Goal: Task Accomplishment & Management: Complete application form

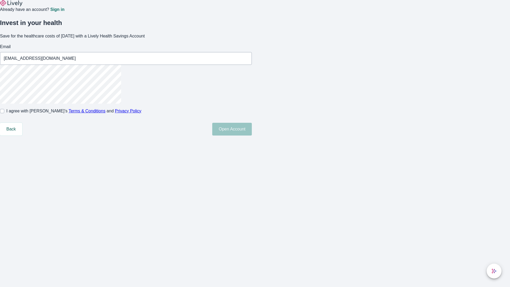
click at [4, 113] on input "I agree with Lively’s Terms & Conditions and Privacy Policy" at bounding box center [2, 111] width 4 height 4
checkbox input "true"
click at [252, 136] on button "Open Account" at bounding box center [232, 129] width 40 height 13
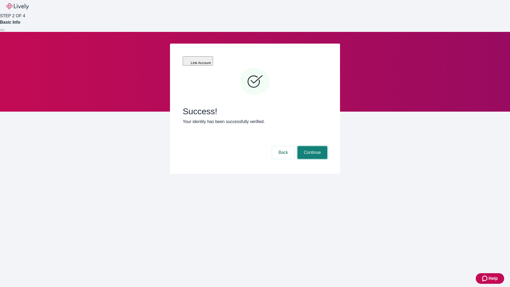
click at [312, 146] on button "Continue" at bounding box center [313, 152] width 30 height 13
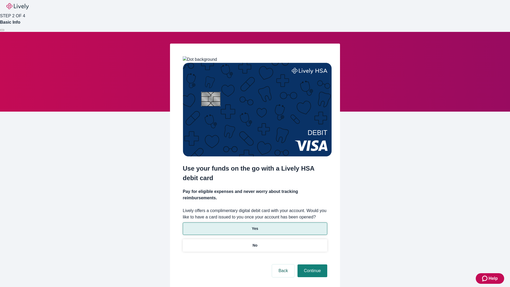
click at [255, 226] on p "Yes" at bounding box center [255, 229] width 6 height 6
click at [312, 264] on button "Continue" at bounding box center [313, 270] width 30 height 13
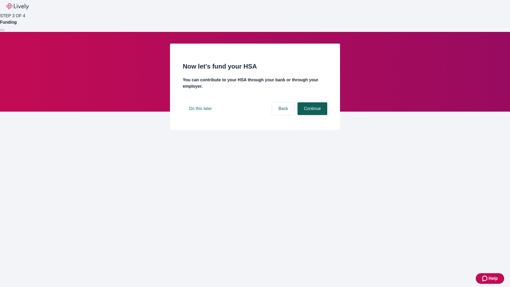
click at [312, 115] on button "Continue" at bounding box center [313, 108] width 30 height 13
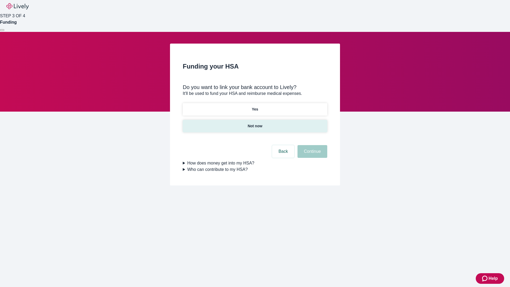
click at [255, 123] on p "Not now" at bounding box center [255, 126] width 15 height 6
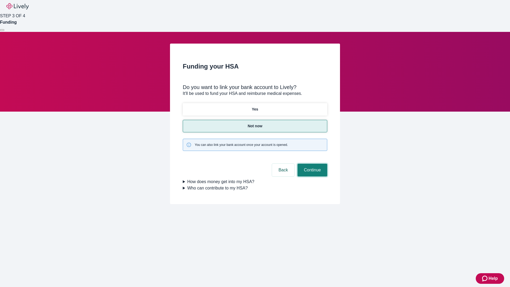
click at [312, 164] on button "Continue" at bounding box center [313, 170] width 30 height 13
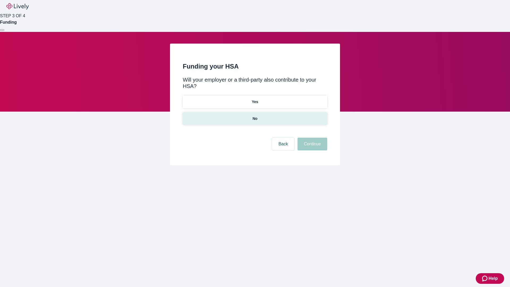
click at [255, 116] on p "No" at bounding box center [255, 119] width 5 height 6
click at [312, 138] on button "Continue" at bounding box center [313, 144] width 30 height 13
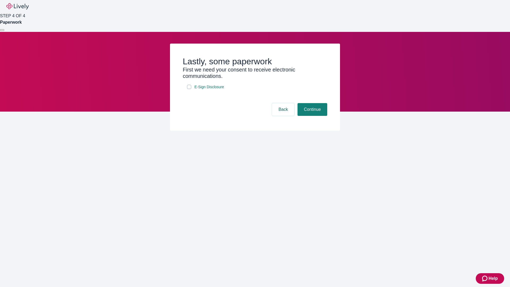
click at [189, 89] on input "E-Sign Disclosure" at bounding box center [189, 87] width 4 height 4
checkbox input "true"
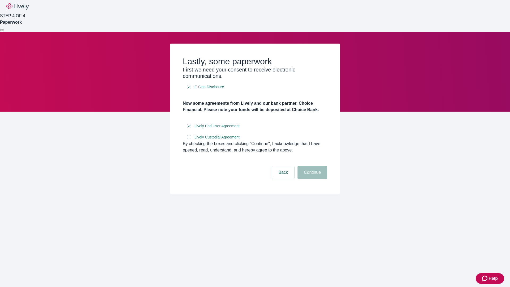
click at [189, 139] on input "Lively Custodial Agreement" at bounding box center [189, 137] width 4 height 4
checkbox input "true"
click at [312, 179] on button "Continue" at bounding box center [313, 172] width 30 height 13
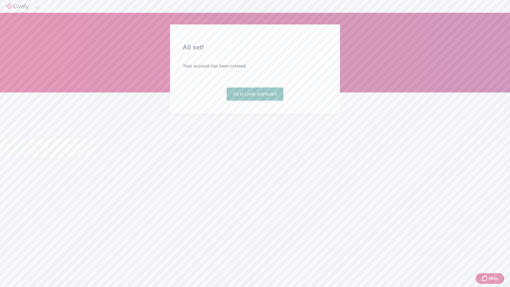
click at [255, 100] on link "Go to Lively dashboard" at bounding box center [255, 94] width 57 height 13
